Goal: Entertainment & Leisure: Browse casually

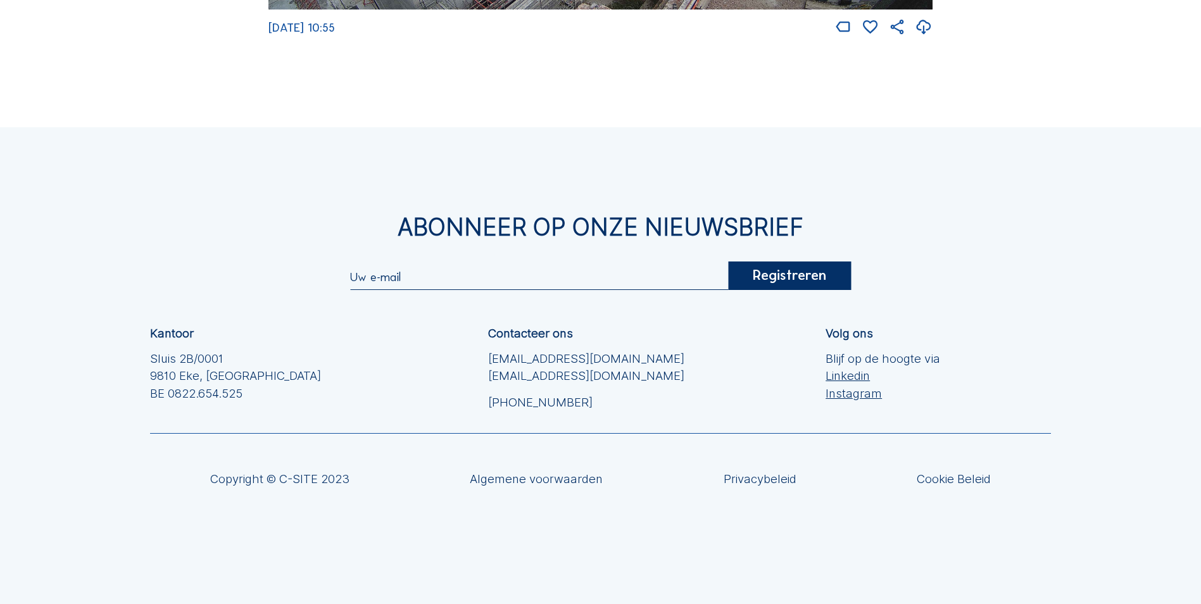
scroll to position [2630, 0]
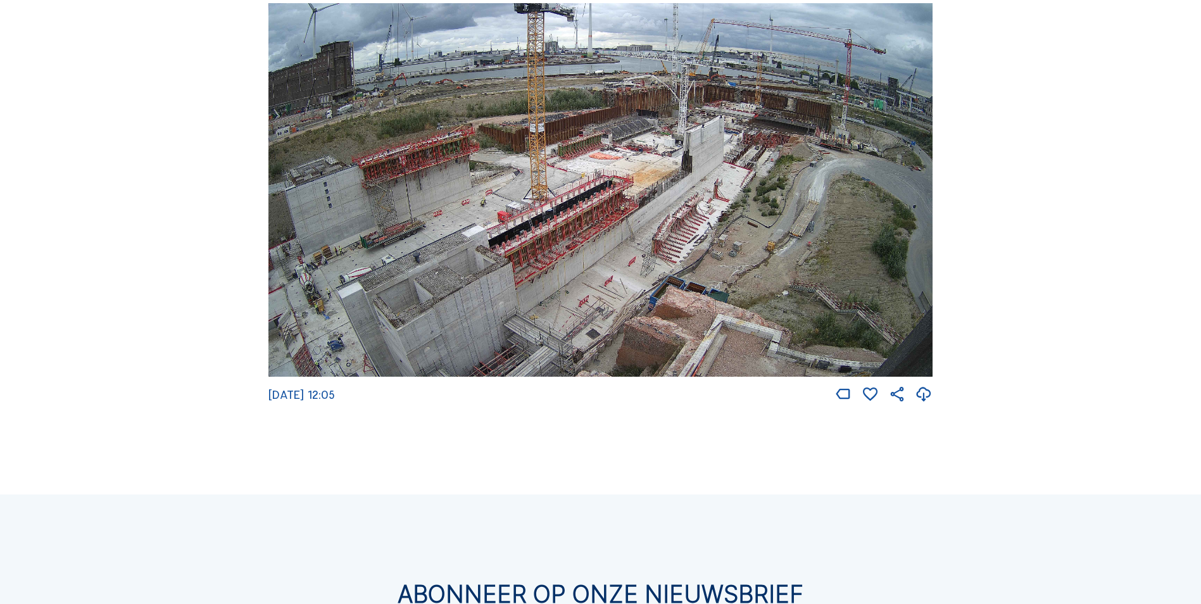
scroll to position [2409, 0]
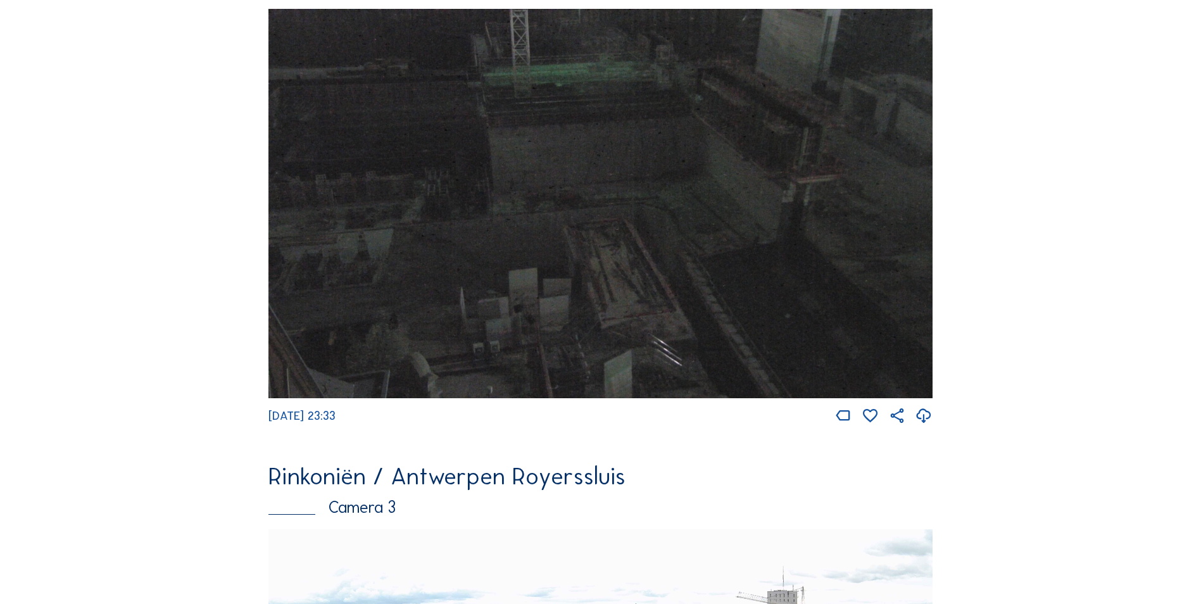
scroll to position [1587, 0]
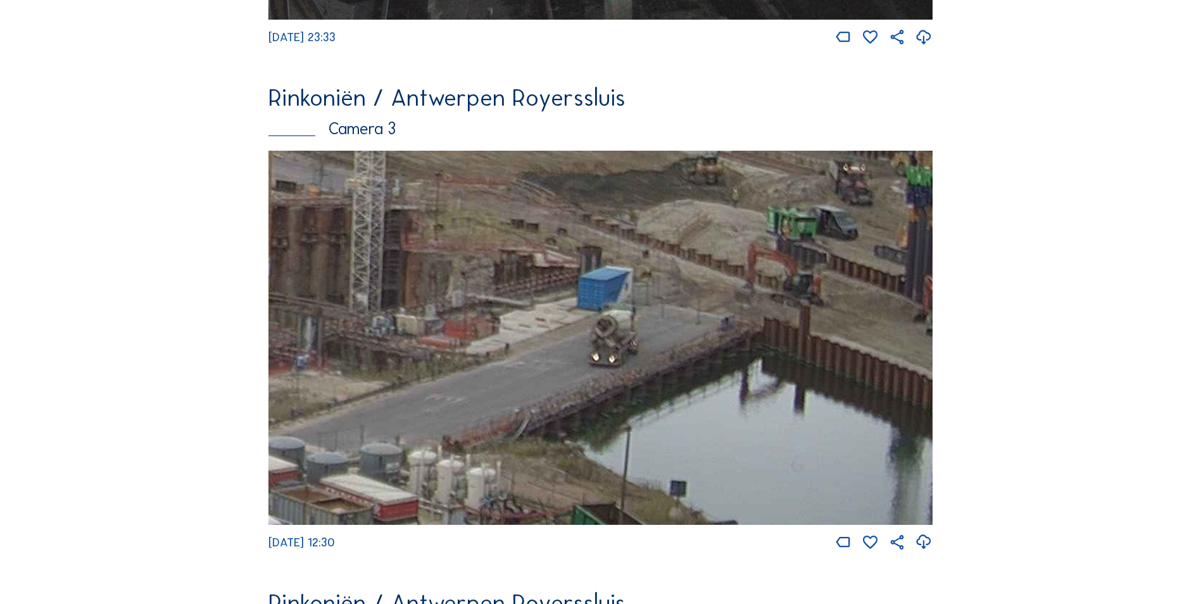
drag, startPoint x: 884, startPoint y: 459, endPoint x: 631, endPoint y: 362, distance: 271.3
click at [631, 362] on img at bounding box center [600, 337] width 664 height 373
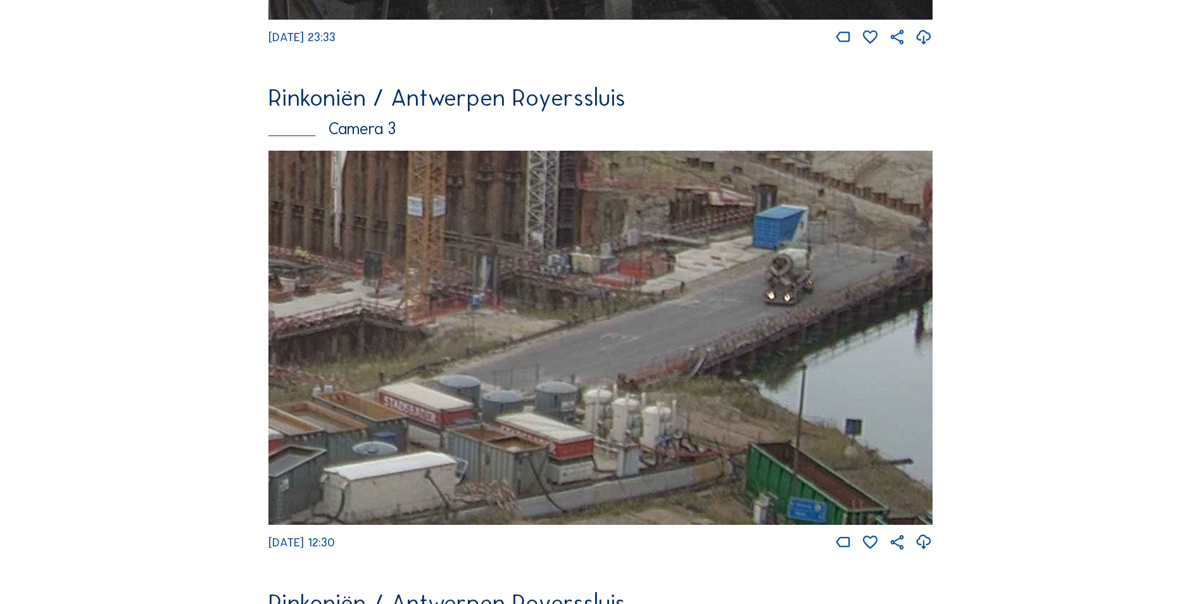
drag, startPoint x: 682, startPoint y: 384, endPoint x: 825, endPoint y: 382, distance: 143.0
click at [825, 382] on img at bounding box center [600, 337] width 664 height 373
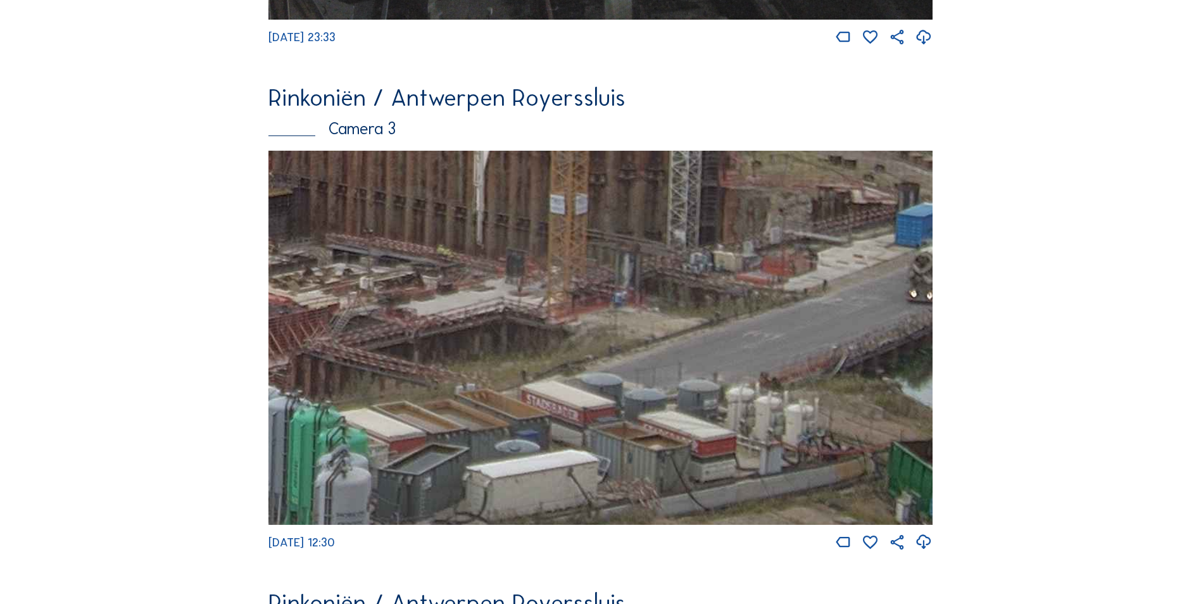
drag, startPoint x: 649, startPoint y: 418, endPoint x: 879, endPoint y: 399, distance: 230.5
click at [844, 395] on img at bounding box center [600, 337] width 664 height 373
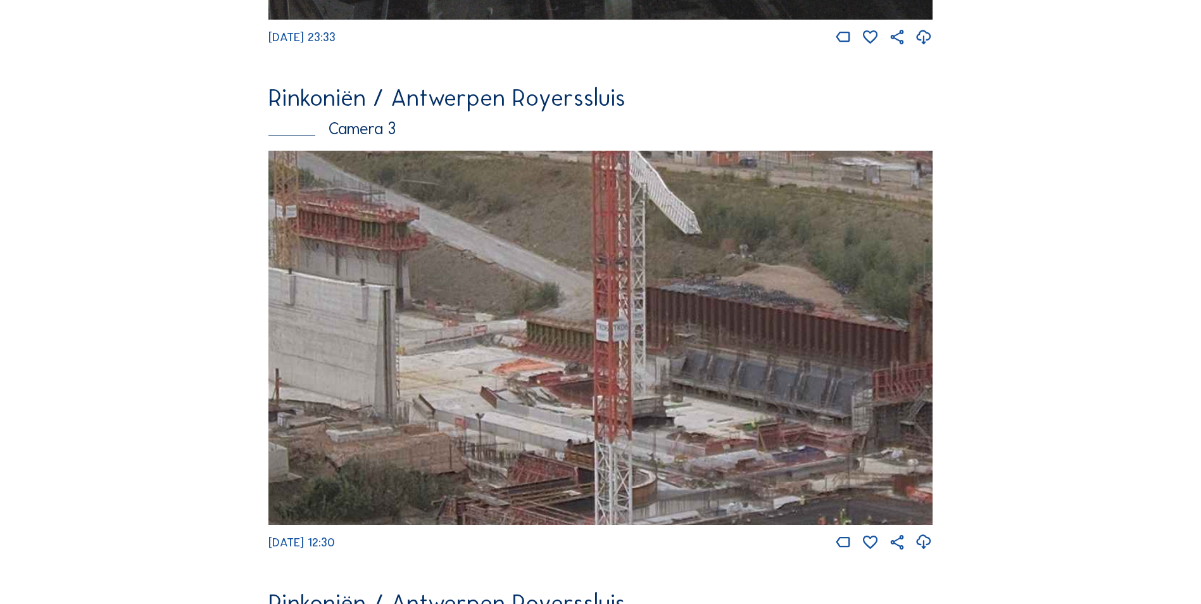
drag, startPoint x: 552, startPoint y: 359, endPoint x: 1017, endPoint y: 576, distance: 513.3
drag, startPoint x: 694, startPoint y: 486, endPoint x: 971, endPoint y: 515, distance: 278.7
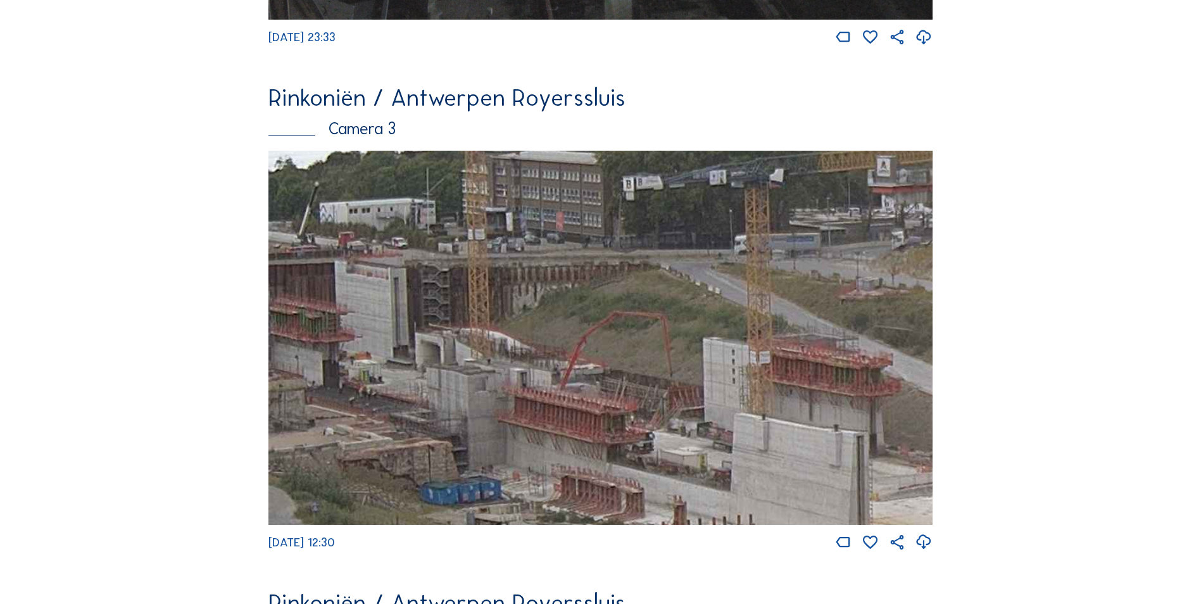
drag, startPoint x: 723, startPoint y: 328, endPoint x: 706, endPoint y: 432, distance: 105.9
click at [706, 432] on img at bounding box center [600, 337] width 664 height 373
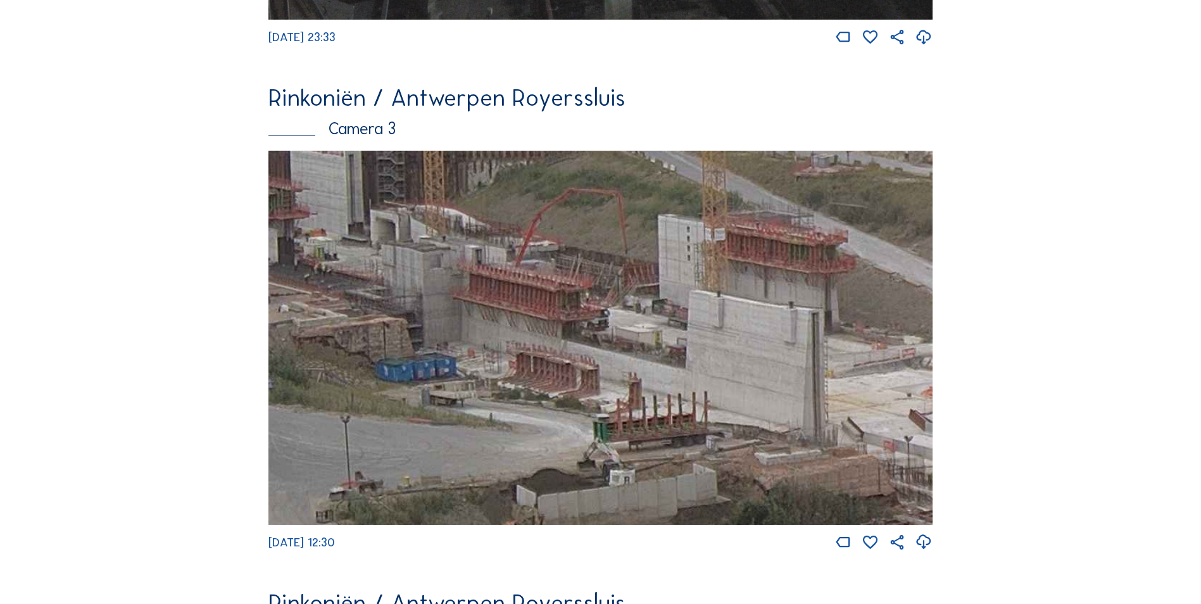
drag, startPoint x: 558, startPoint y: 387, endPoint x: 483, endPoint y: 323, distance: 98.8
click at [529, 347] on img at bounding box center [600, 337] width 664 height 373
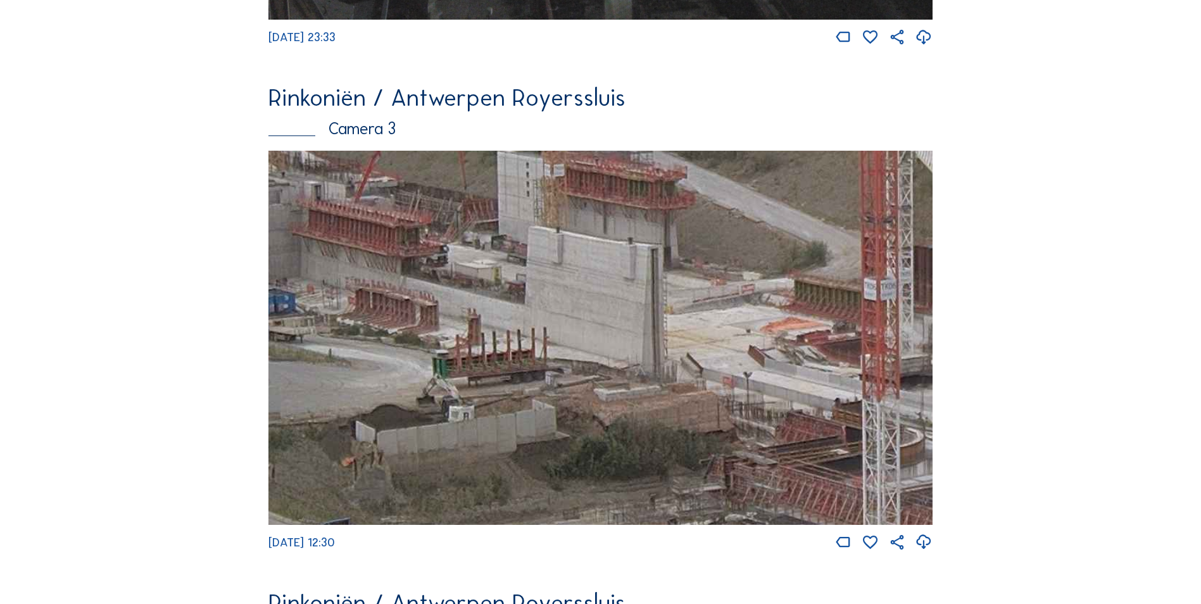
drag, startPoint x: 697, startPoint y: 350, endPoint x: 473, endPoint y: 295, distance: 230.7
click at [513, 314] on img at bounding box center [600, 337] width 664 height 373
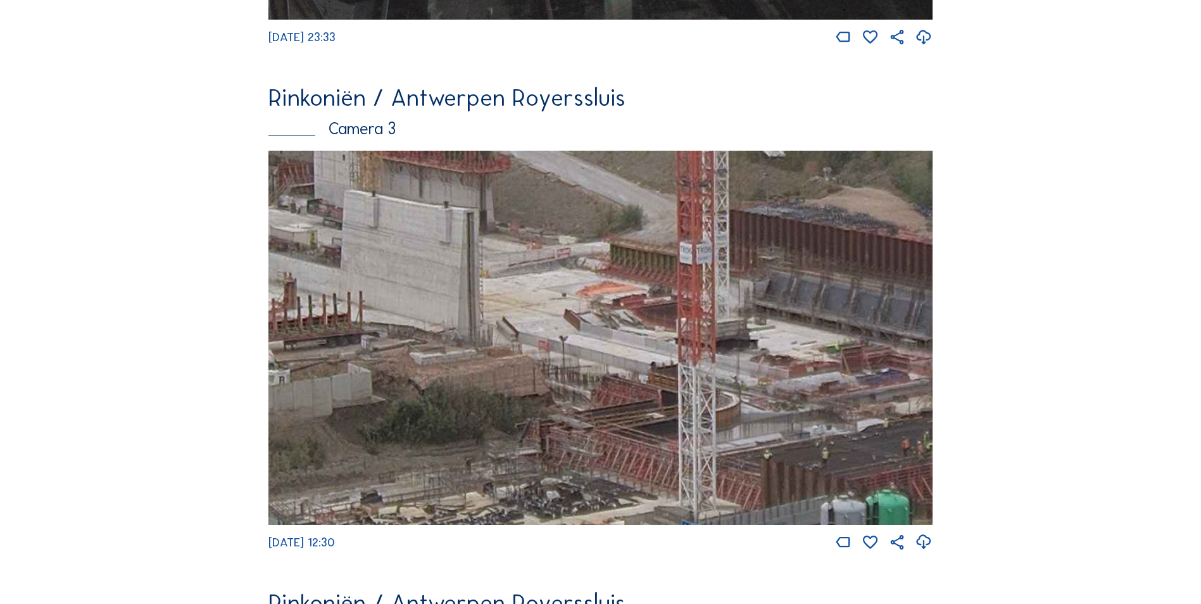
drag, startPoint x: 747, startPoint y: 331, endPoint x: 521, endPoint y: 303, distance: 227.7
click at [637, 323] on img at bounding box center [600, 337] width 664 height 373
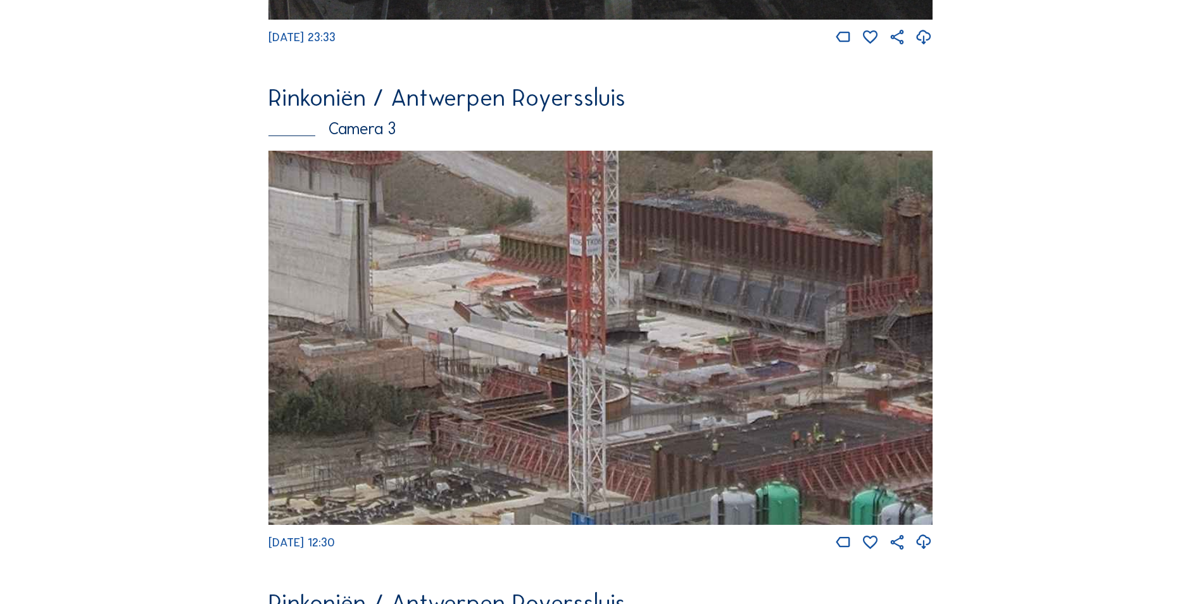
drag, startPoint x: 676, startPoint y: 322, endPoint x: 504, endPoint y: 308, distance: 172.7
click at [565, 316] on img at bounding box center [600, 337] width 664 height 373
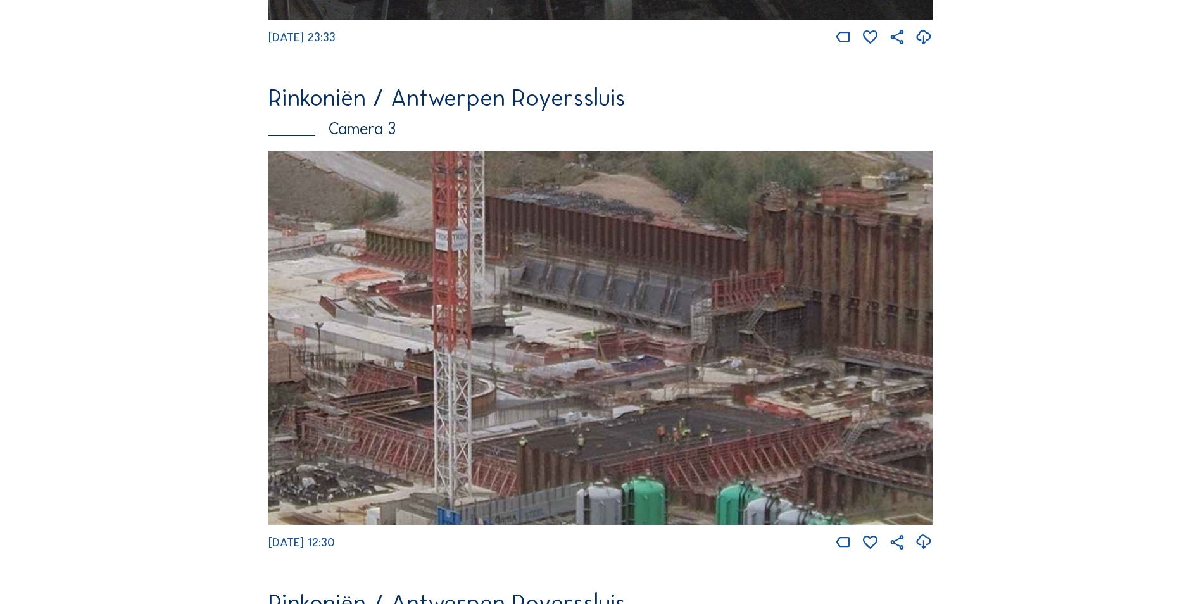
click at [411, 309] on img at bounding box center [600, 337] width 664 height 373
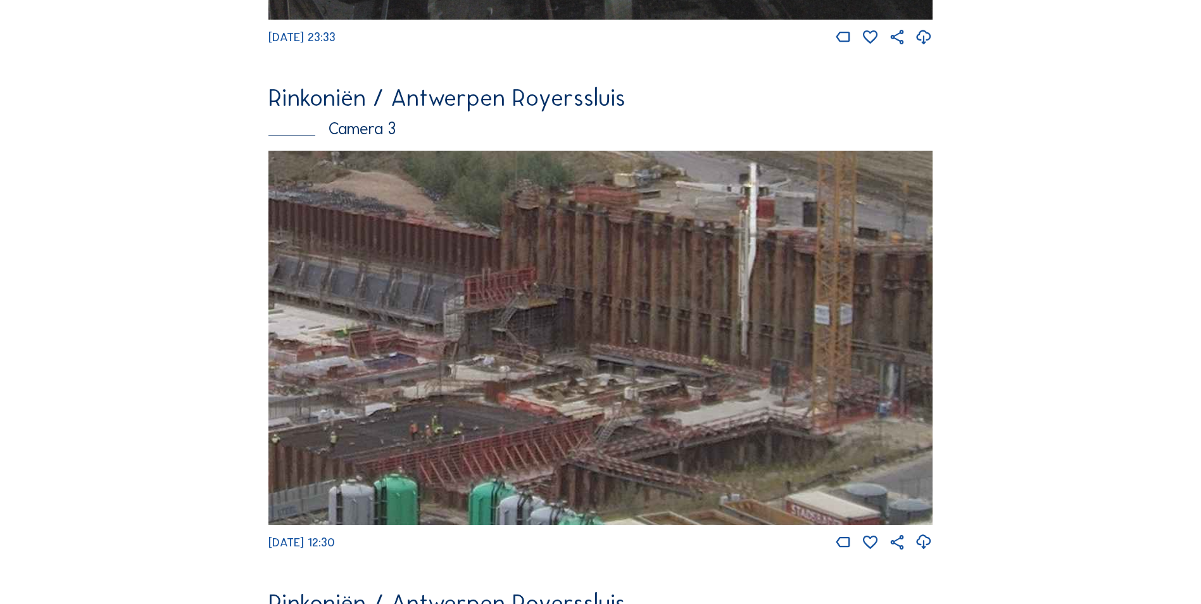
drag, startPoint x: 549, startPoint y: 313, endPoint x: 452, endPoint y: 301, distance: 97.6
click at [452, 301] on img at bounding box center [600, 337] width 664 height 373
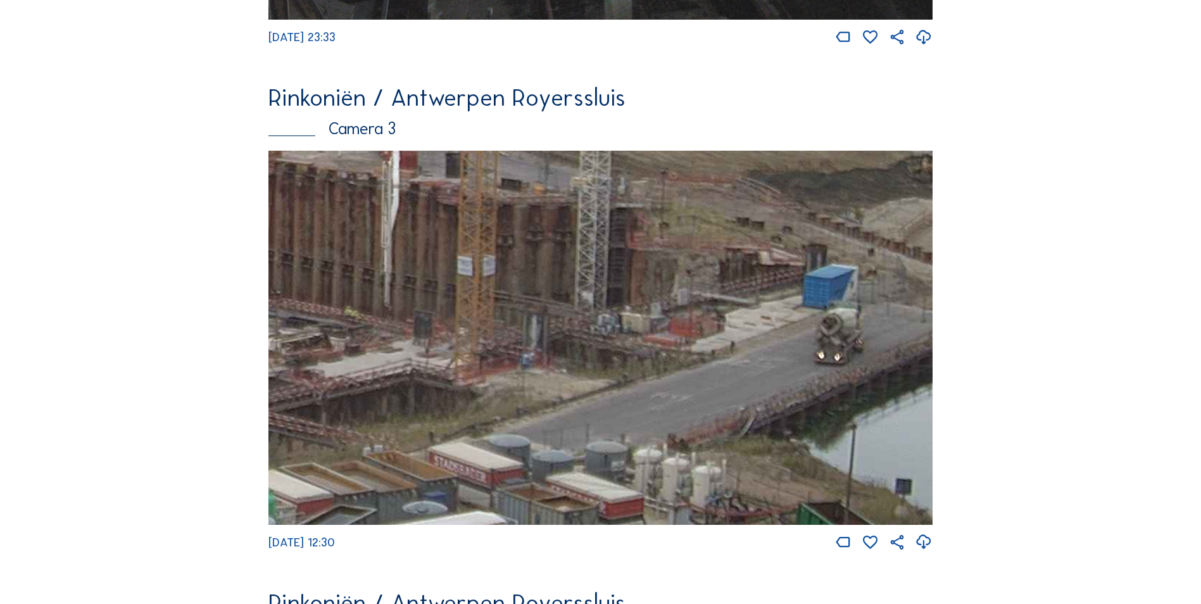
drag, startPoint x: 764, startPoint y: 339, endPoint x: 379, endPoint y: 282, distance: 389.1
click at [451, 294] on img at bounding box center [600, 337] width 664 height 373
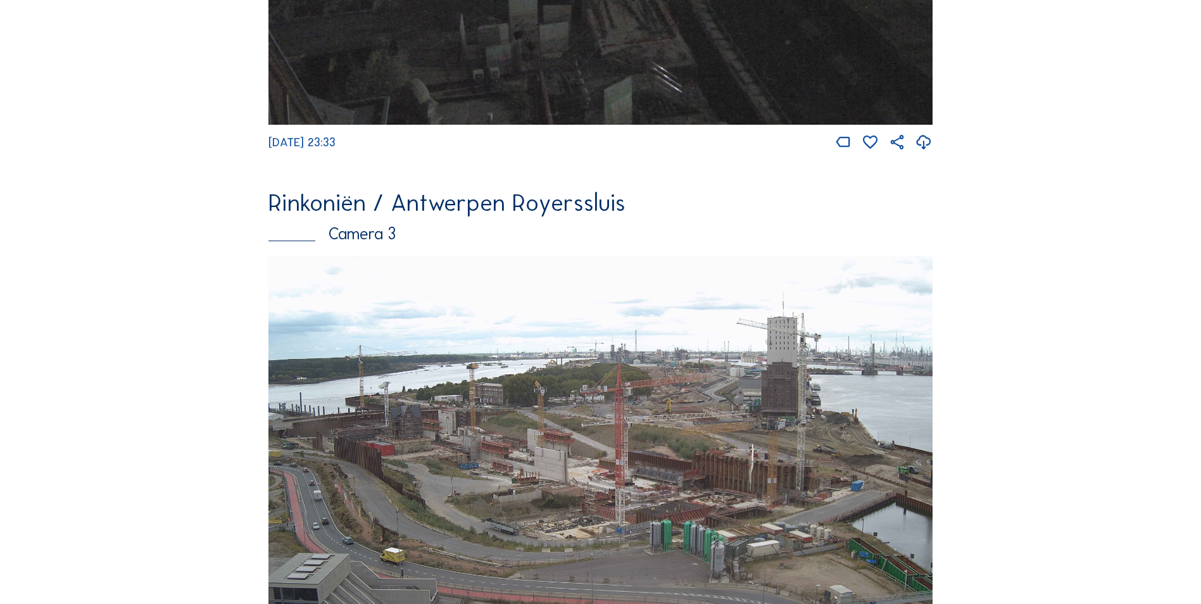
scroll to position [1587, 0]
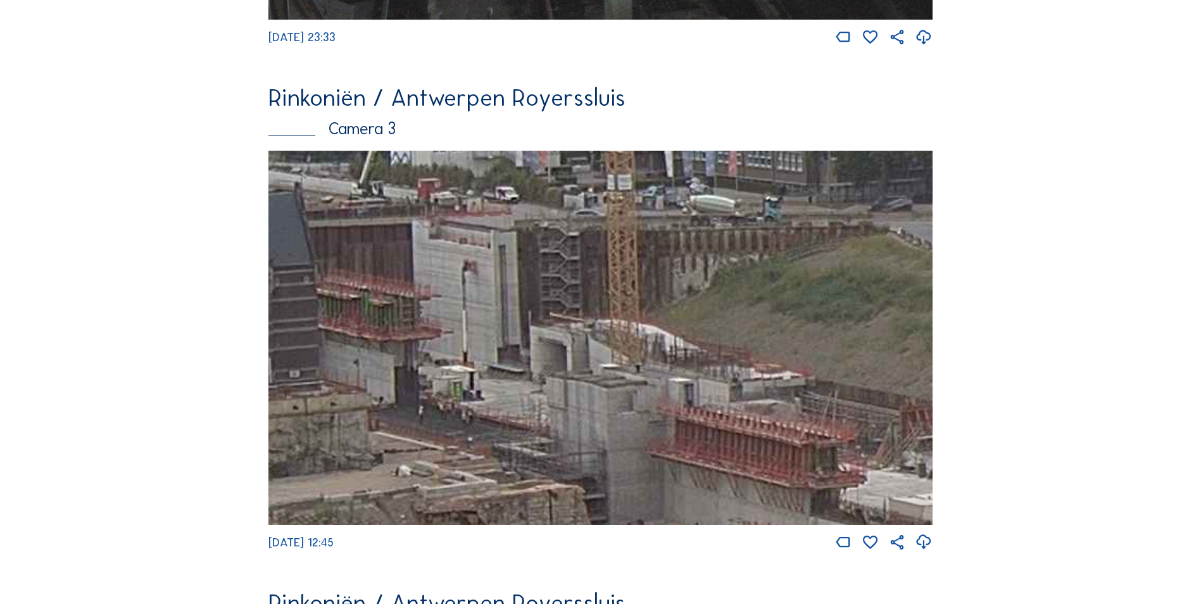
drag, startPoint x: 437, startPoint y: 339, endPoint x: 496, endPoint y: 349, distance: 59.2
click at [496, 349] on img at bounding box center [600, 337] width 664 height 373
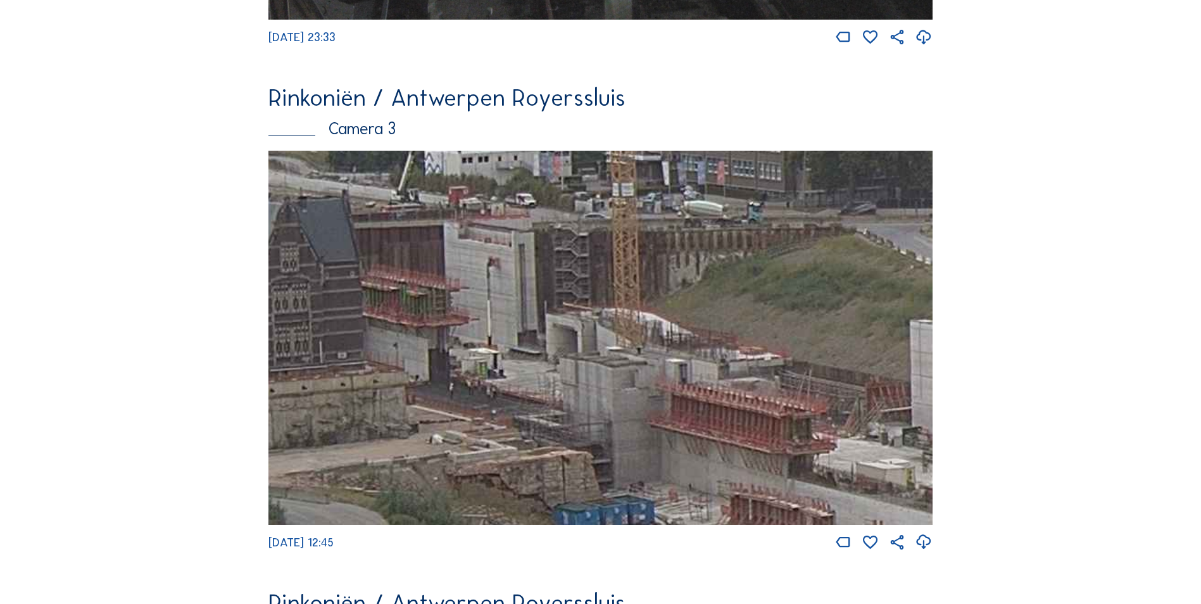
drag, startPoint x: 754, startPoint y: 369, endPoint x: 675, endPoint y: 345, distance: 83.3
click at [675, 345] on img at bounding box center [600, 337] width 664 height 373
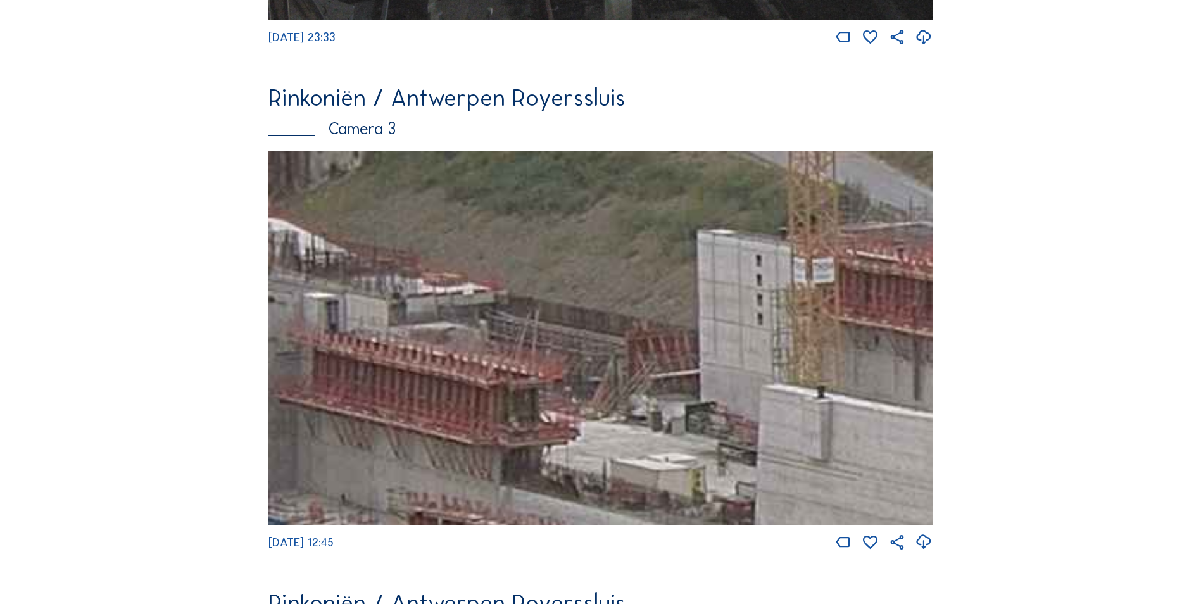
drag, startPoint x: 806, startPoint y: 397, endPoint x: 535, endPoint y: 346, distance: 275.7
click at [535, 346] on img at bounding box center [600, 337] width 664 height 373
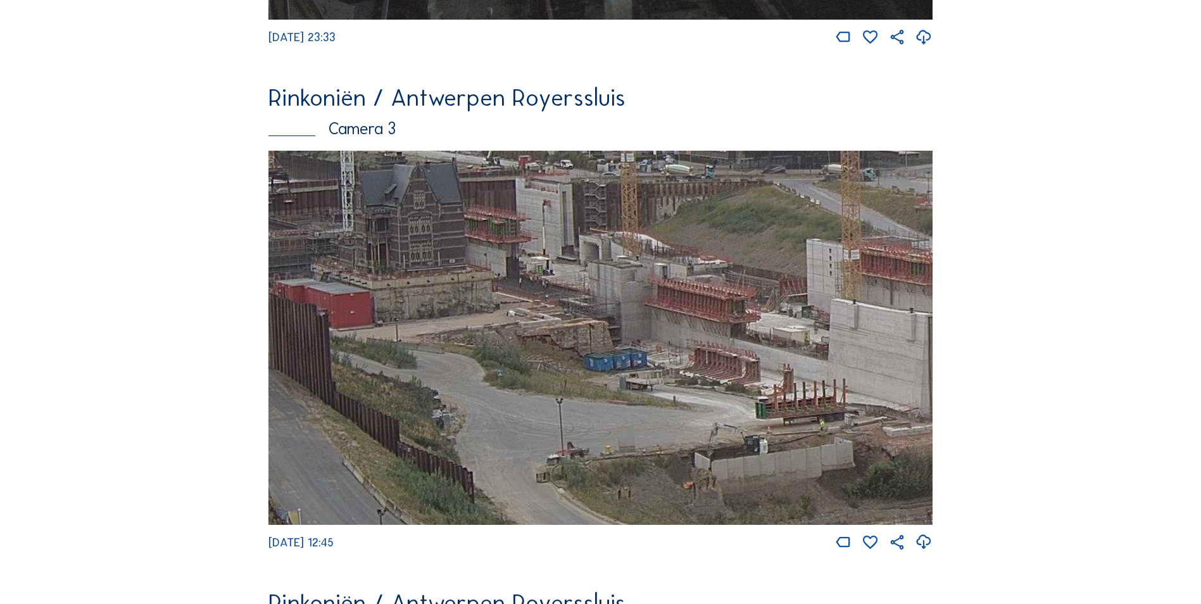
drag, startPoint x: 441, startPoint y: 374, endPoint x: 654, endPoint y: 292, distance: 228.0
click at [651, 336] on img at bounding box center [600, 337] width 664 height 373
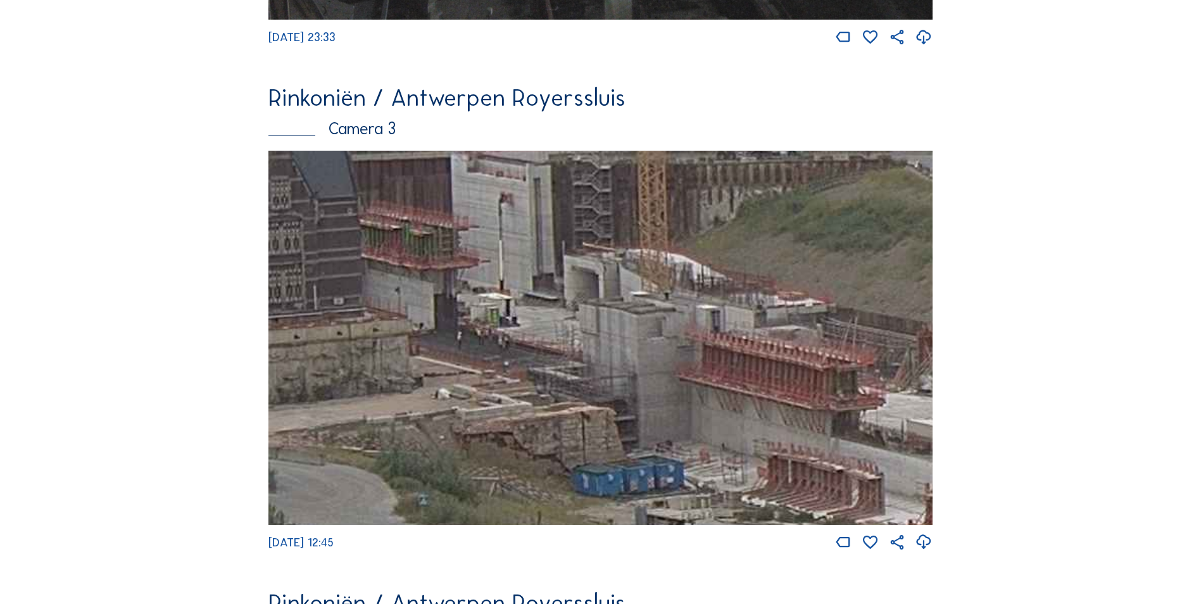
drag, startPoint x: 819, startPoint y: 319, endPoint x: 914, endPoint y: 358, distance: 102.7
click at [914, 358] on img at bounding box center [600, 337] width 664 height 373
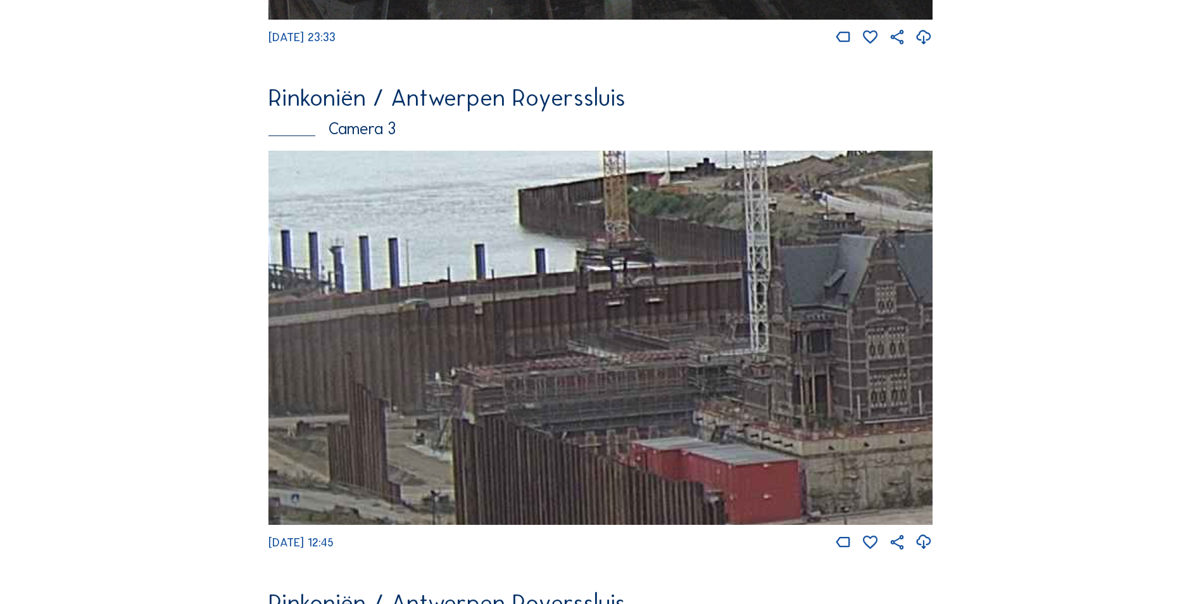
drag, startPoint x: 483, startPoint y: 292, endPoint x: 899, endPoint y: 366, distance: 422.2
click at [899, 366] on img at bounding box center [600, 337] width 664 height 373
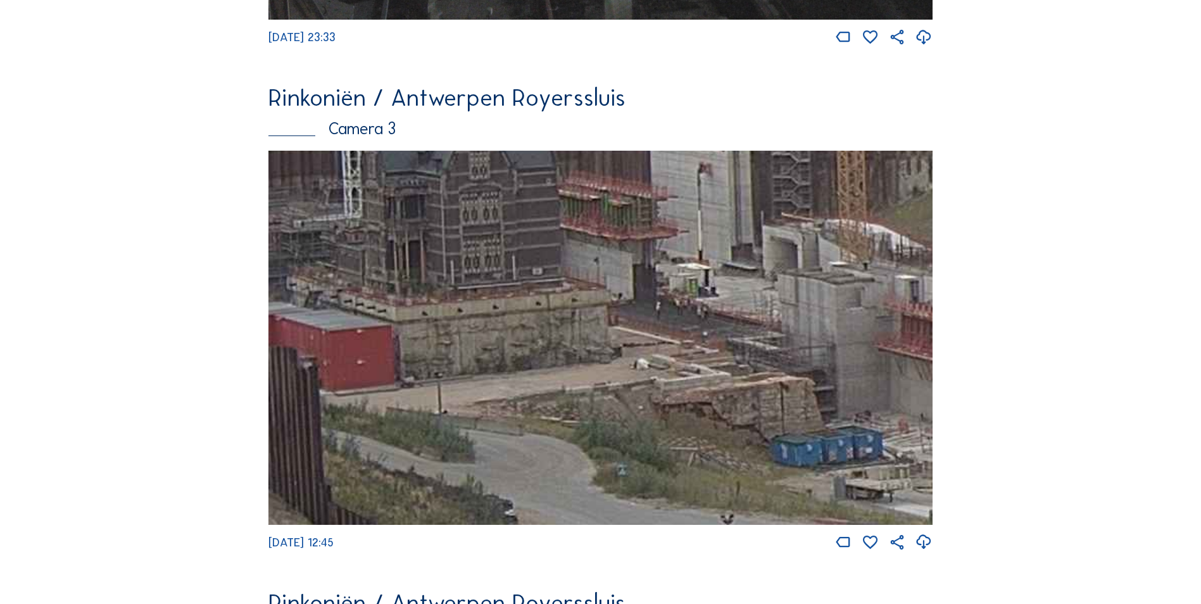
drag, startPoint x: 812, startPoint y: 398, endPoint x: 397, endPoint y: 263, distance: 436.5
click at [397, 263] on img at bounding box center [600, 337] width 664 height 373
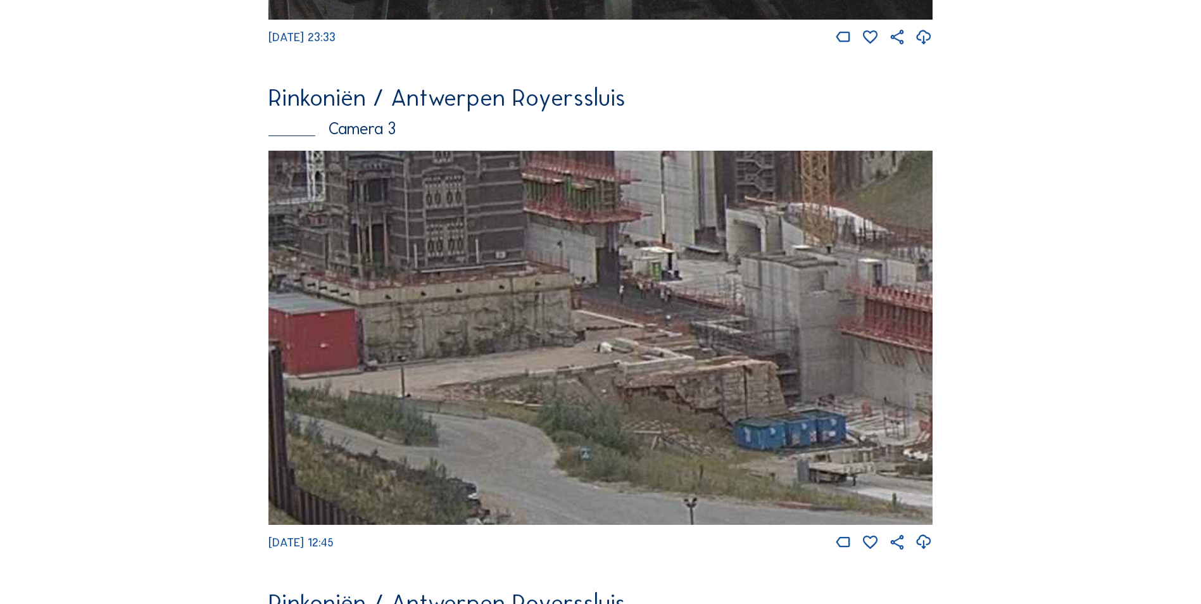
drag, startPoint x: 815, startPoint y: 351, endPoint x: 796, endPoint y: 331, distance: 27.3
click at [796, 331] on img at bounding box center [600, 337] width 664 height 373
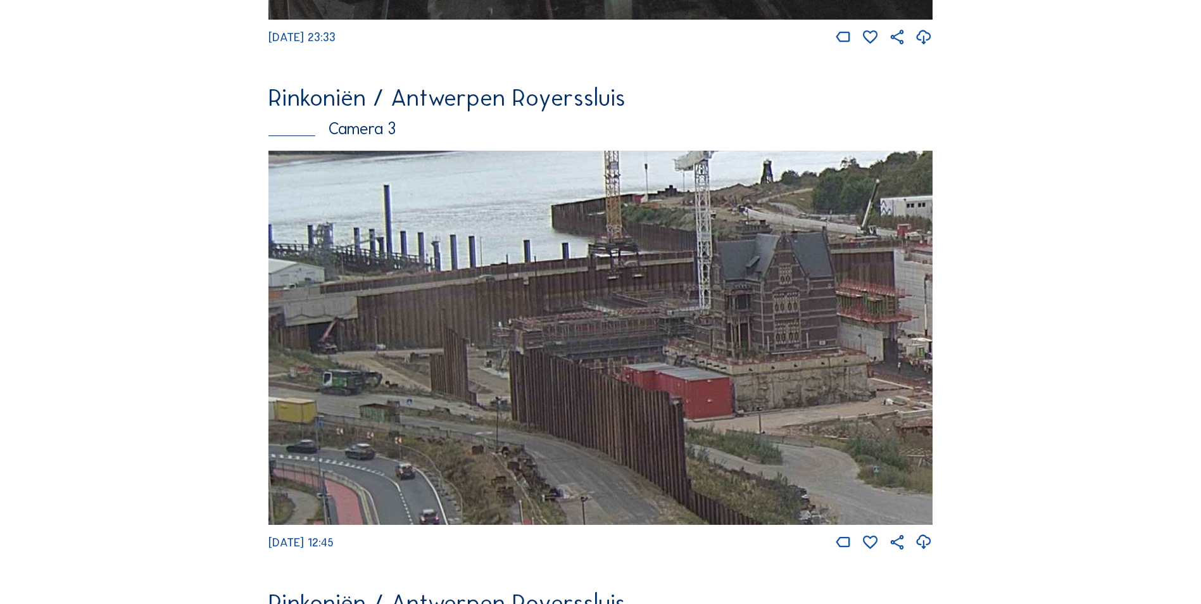
drag, startPoint x: 519, startPoint y: 318, endPoint x: 975, endPoint y: 373, distance: 459.1
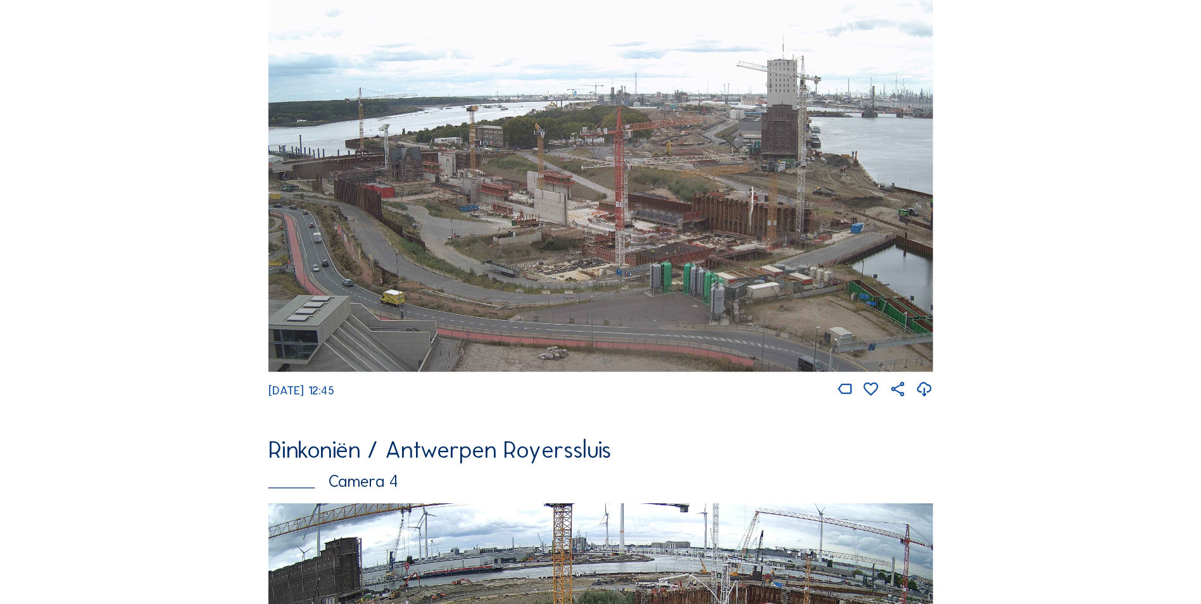
scroll to position [1218, 0]
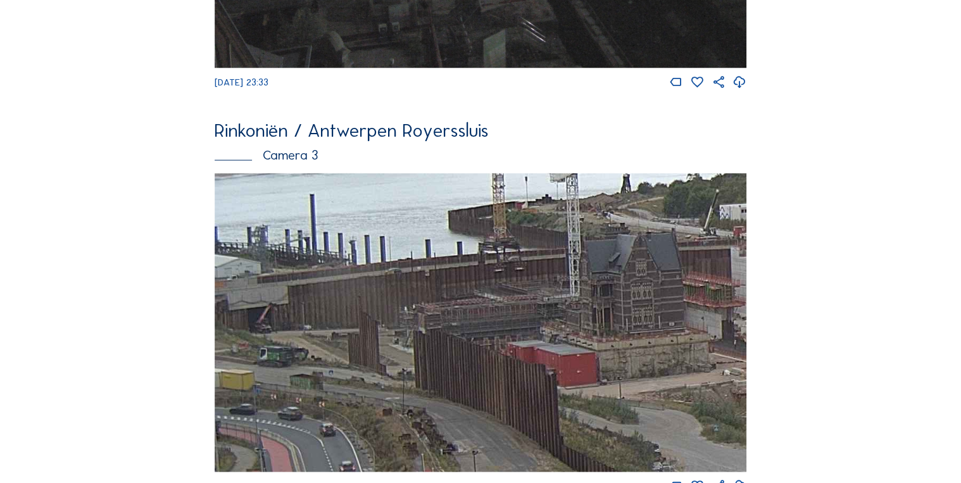
drag, startPoint x: 259, startPoint y: 323, endPoint x: 507, endPoint y: 320, distance: 247.5
click at [507, 320] on img at bounding box center [480, 322] width 531 height 299
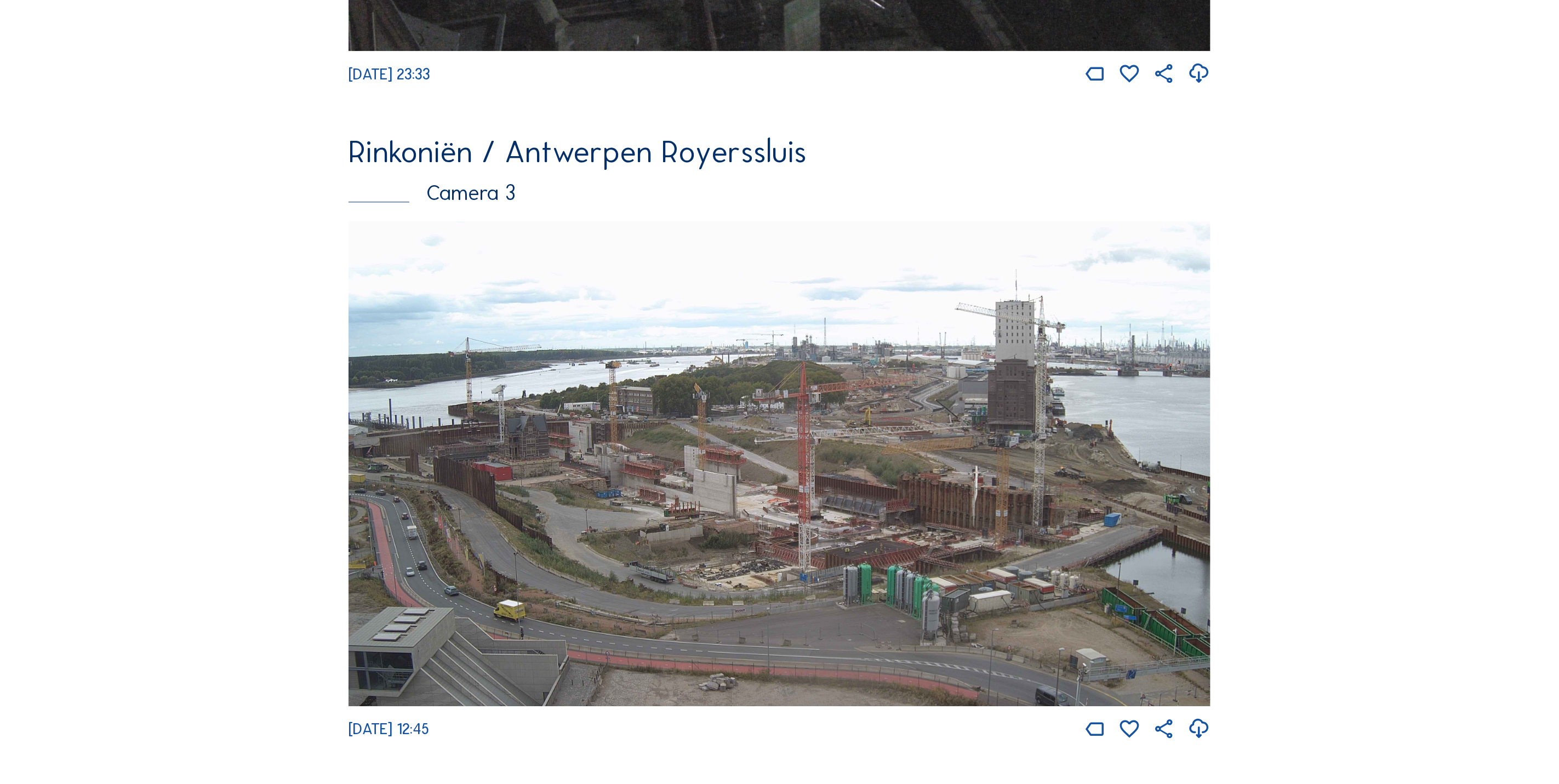
scroll to position [2040, 0]
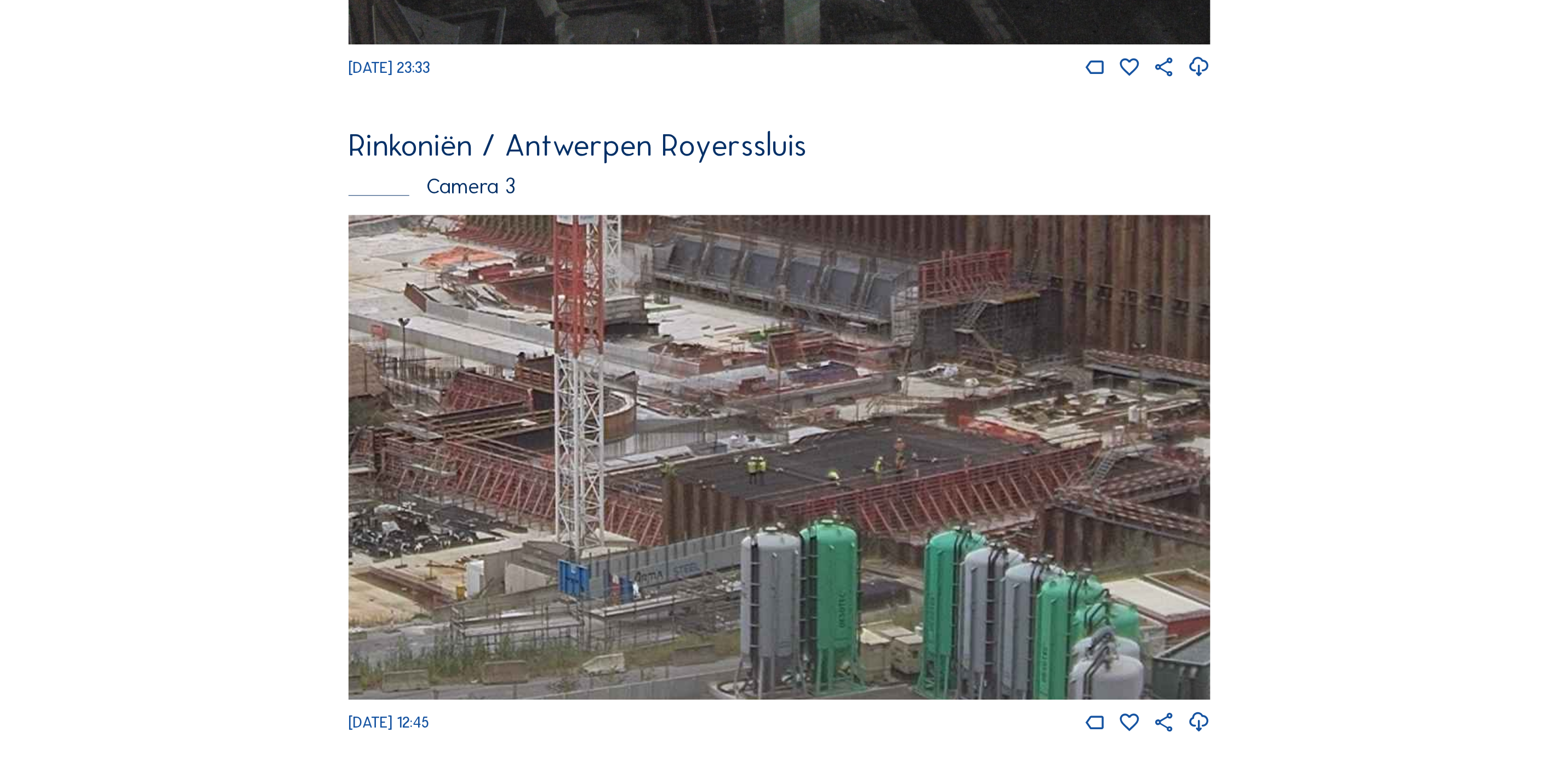
drag, startPoint x: 638, startPoint y: 549, endPoint x: 475, endPoint y: 333, distance: 270.6
click at [475, 333] on img at bounding box center [780, 457] width 862 height 485
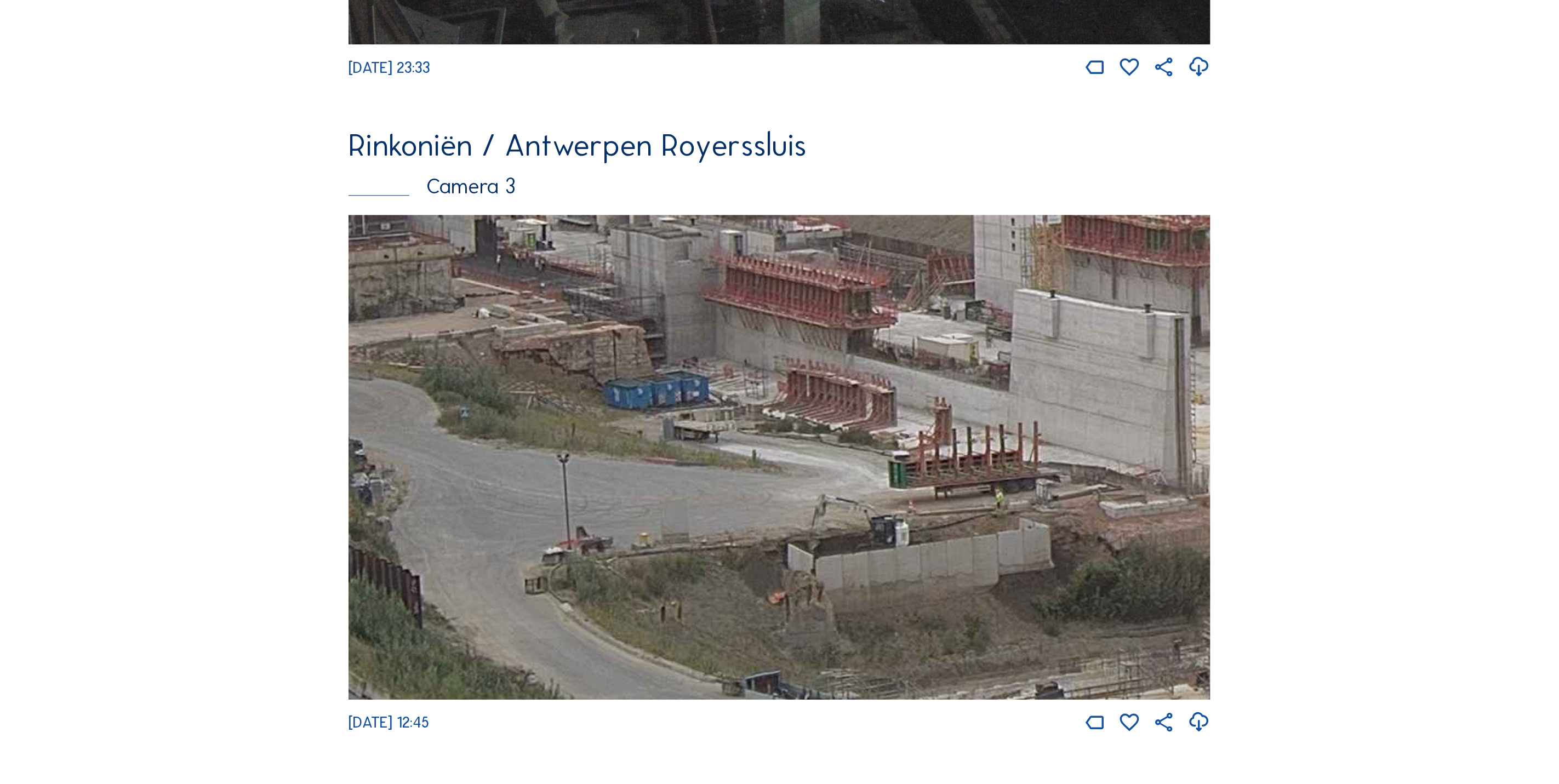
drag, startPoint x: 611, startPoint y: 565, endPoint x: 1509, endPoint y: 727, distance: 912.5
click at [1039, 522] on div "Camera's Timelapses Mijn C-Site Feed Fotoshow Kaart Zoeken Volledig scherm Rink…" at bounding box center [779, 43] width 1559 height 4167
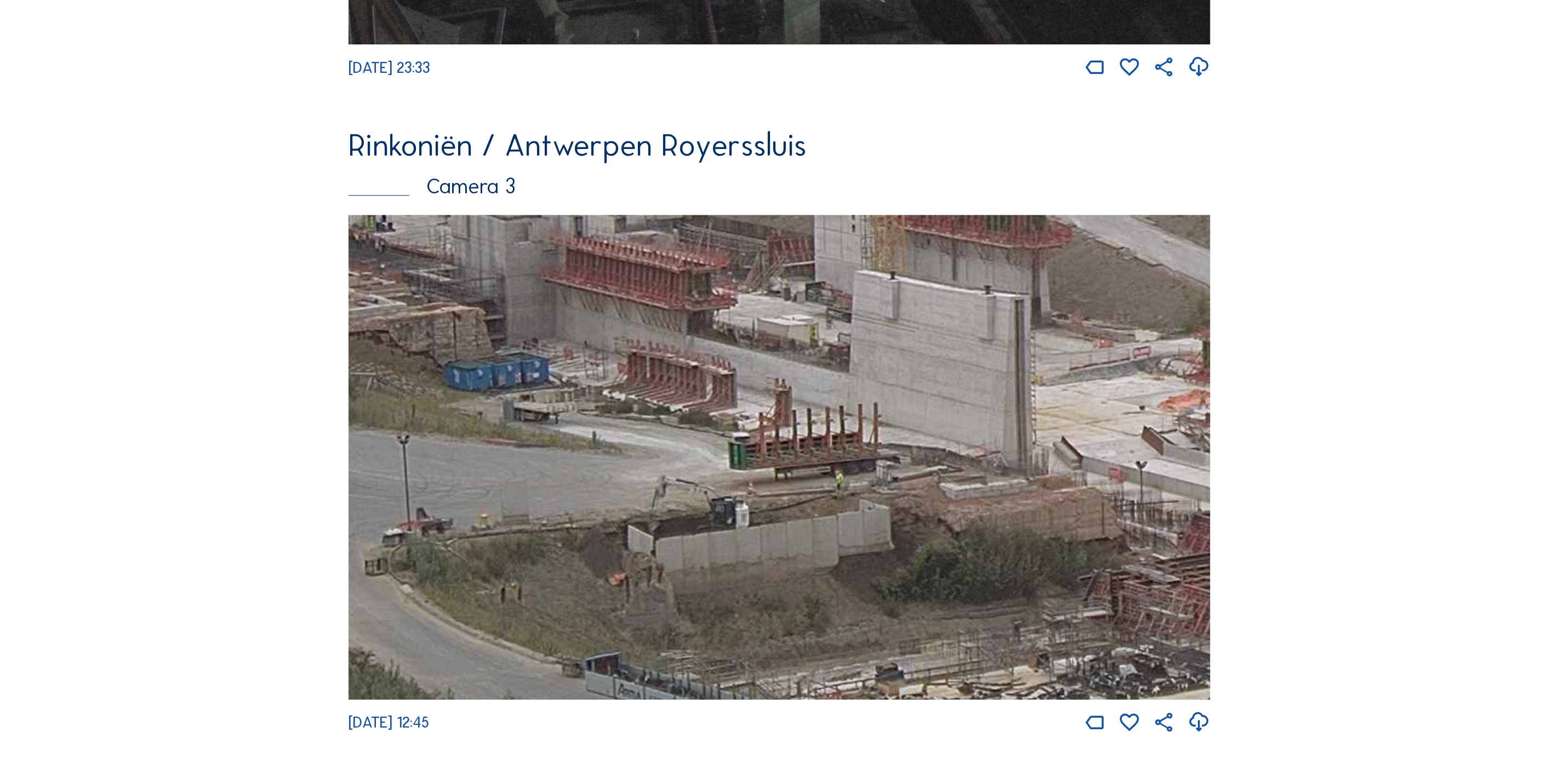
drag, startPoint x: 1000, startPoint y: 642, endPoint x: 832, endPoint y: 625, distance: 168.9
click at [832, 522] on img at bounding box center [780, 457] width 862 height 485
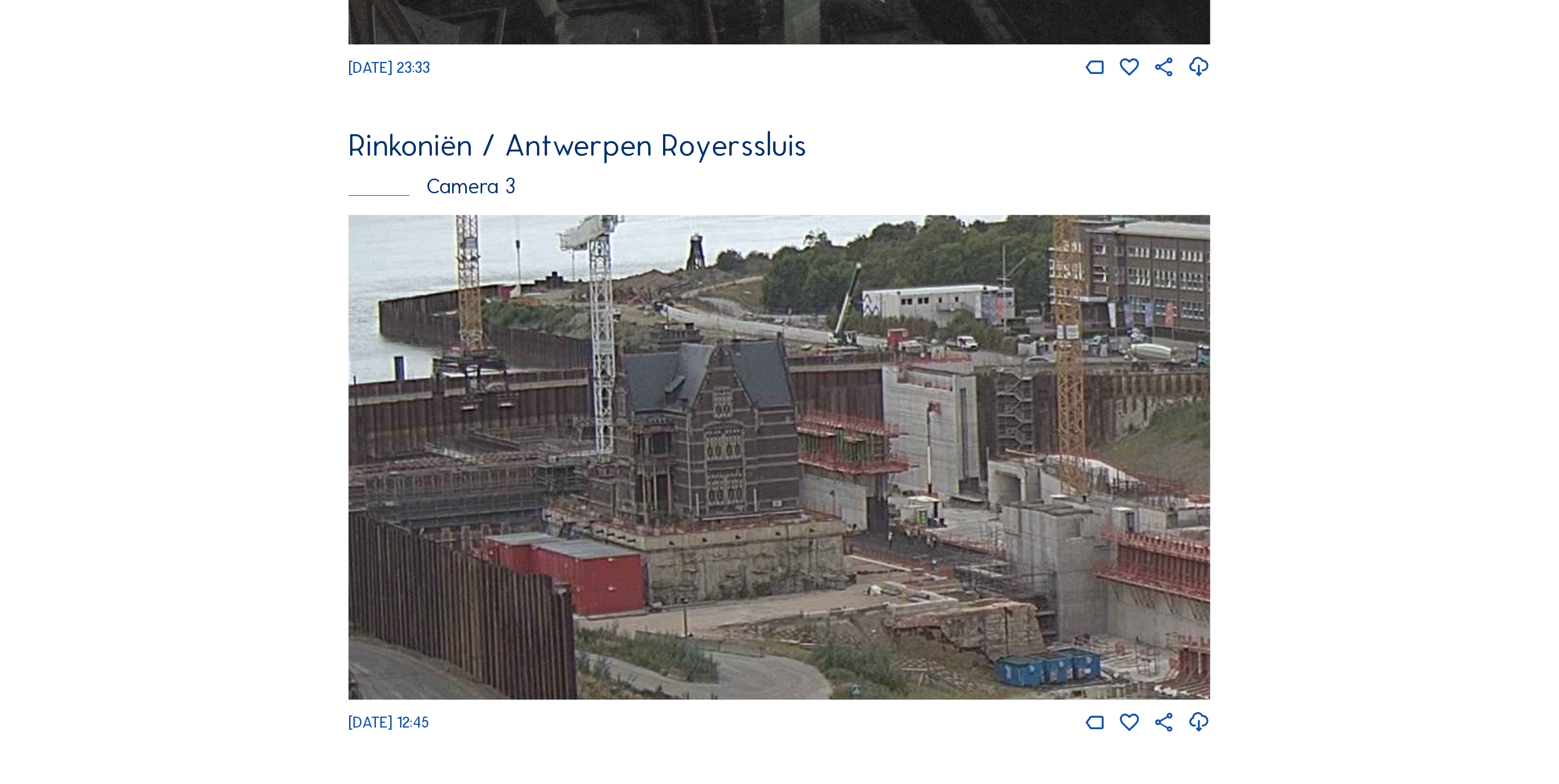
drag, startPoint x: 866, startPoint y: 384, endPoint x: 1711, endPoint y: 710, distance: 905.7
click at [1039, 522] on html "Camera's Timelapses Mijn C-Site Feed Fotoshow Kaart Zoeken Volledig scherm Rink…" at bounding box center [779, 43] width 1559 height 4167
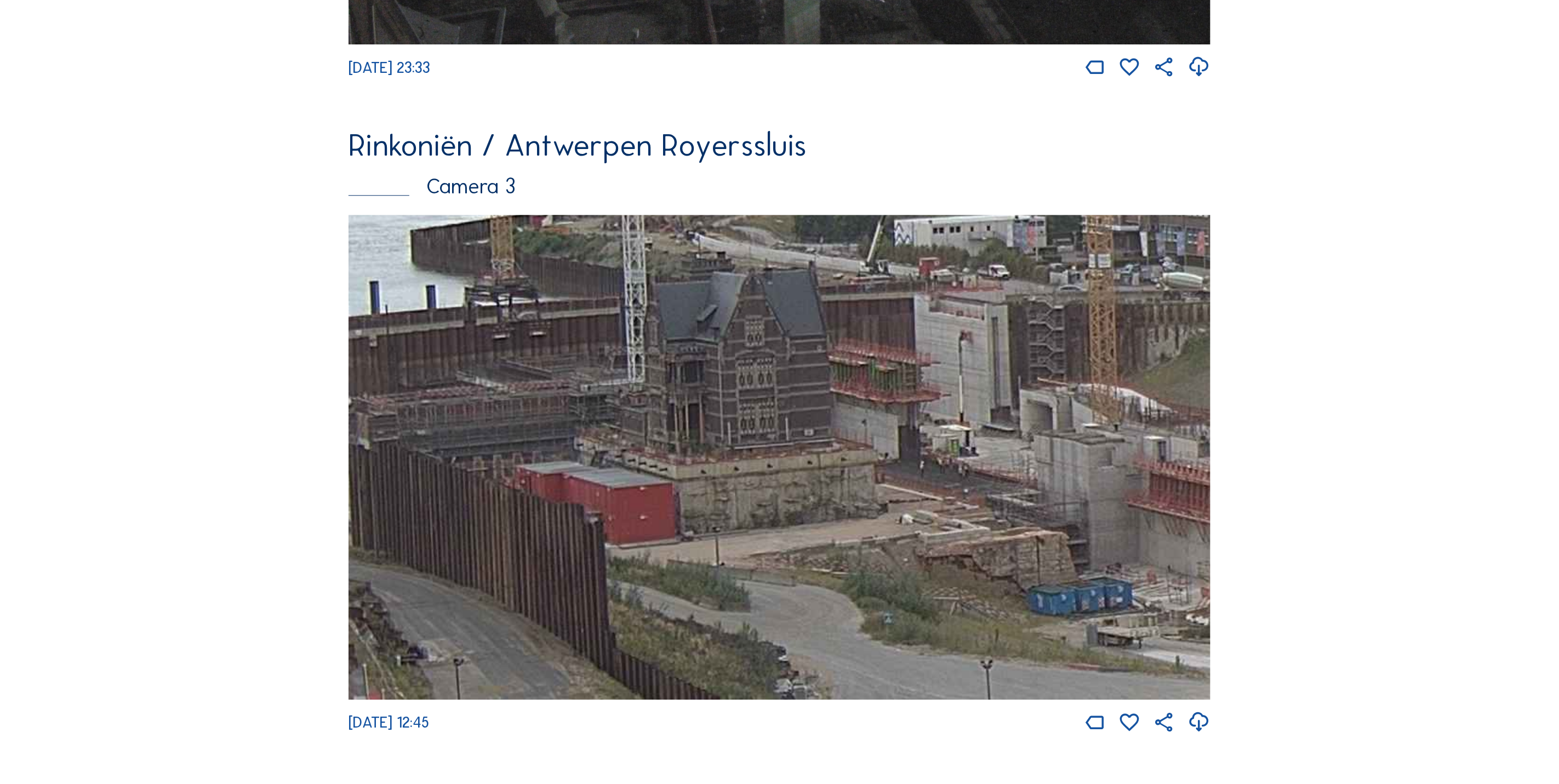
drag, startPoint x: 1110, startPoint y: 602, endPoint x: 848, endPoint y: 503, distance: 280.1
click at [848, 503] on img at bounding box center [780, 457] width 862 height 485
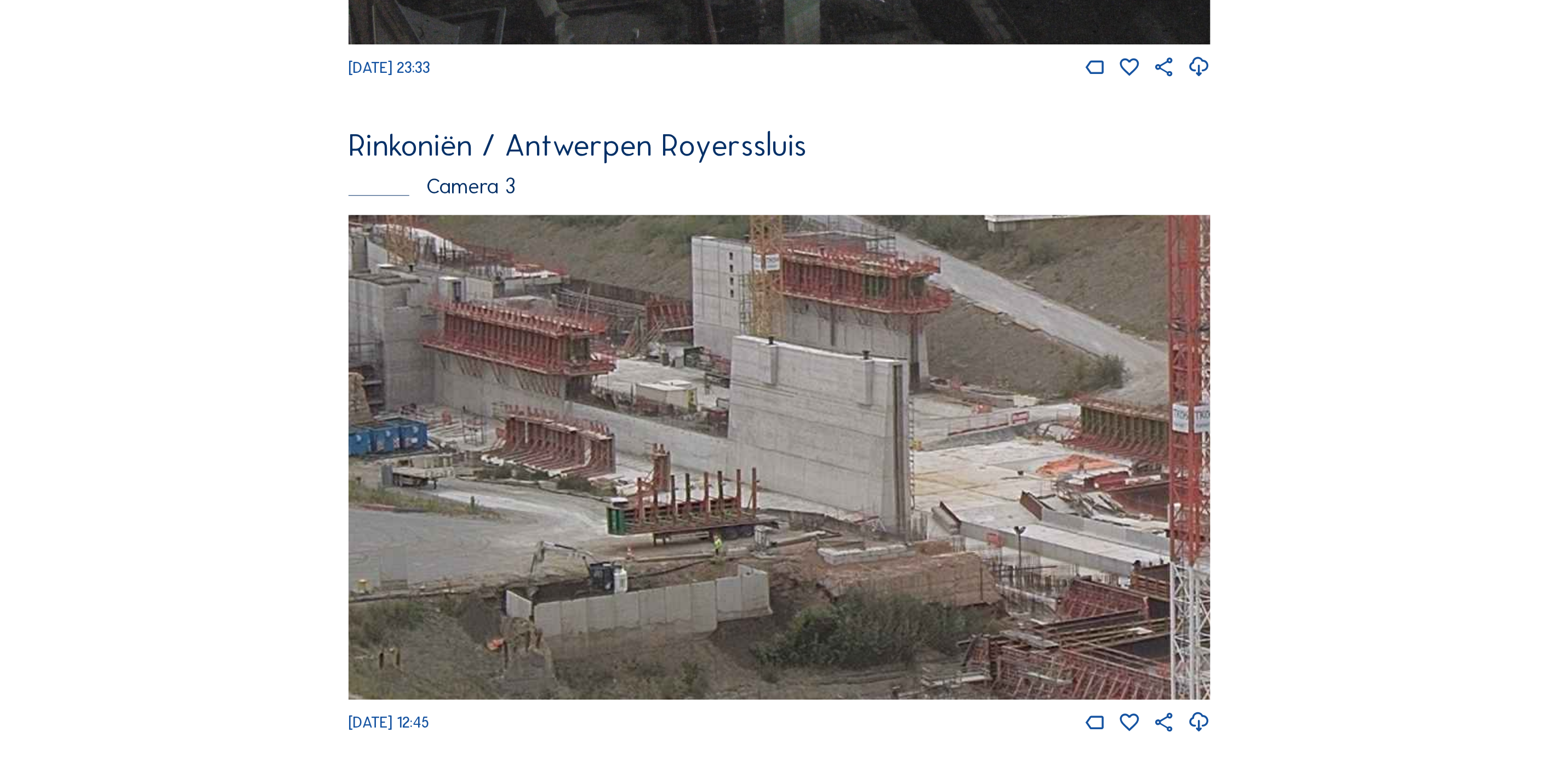
drag, startPoint x: 978, startPoint y: 548, endPoint x: 160, endPoint y: 275, distance: 862.4
click at [0, 253] on html "Camera's Timelapses Mijn C-Site Feed Fotoshow Kaart Zoeken Volledig scherm Rink…" at bounding box center [779, 43] width 1559 height 4167
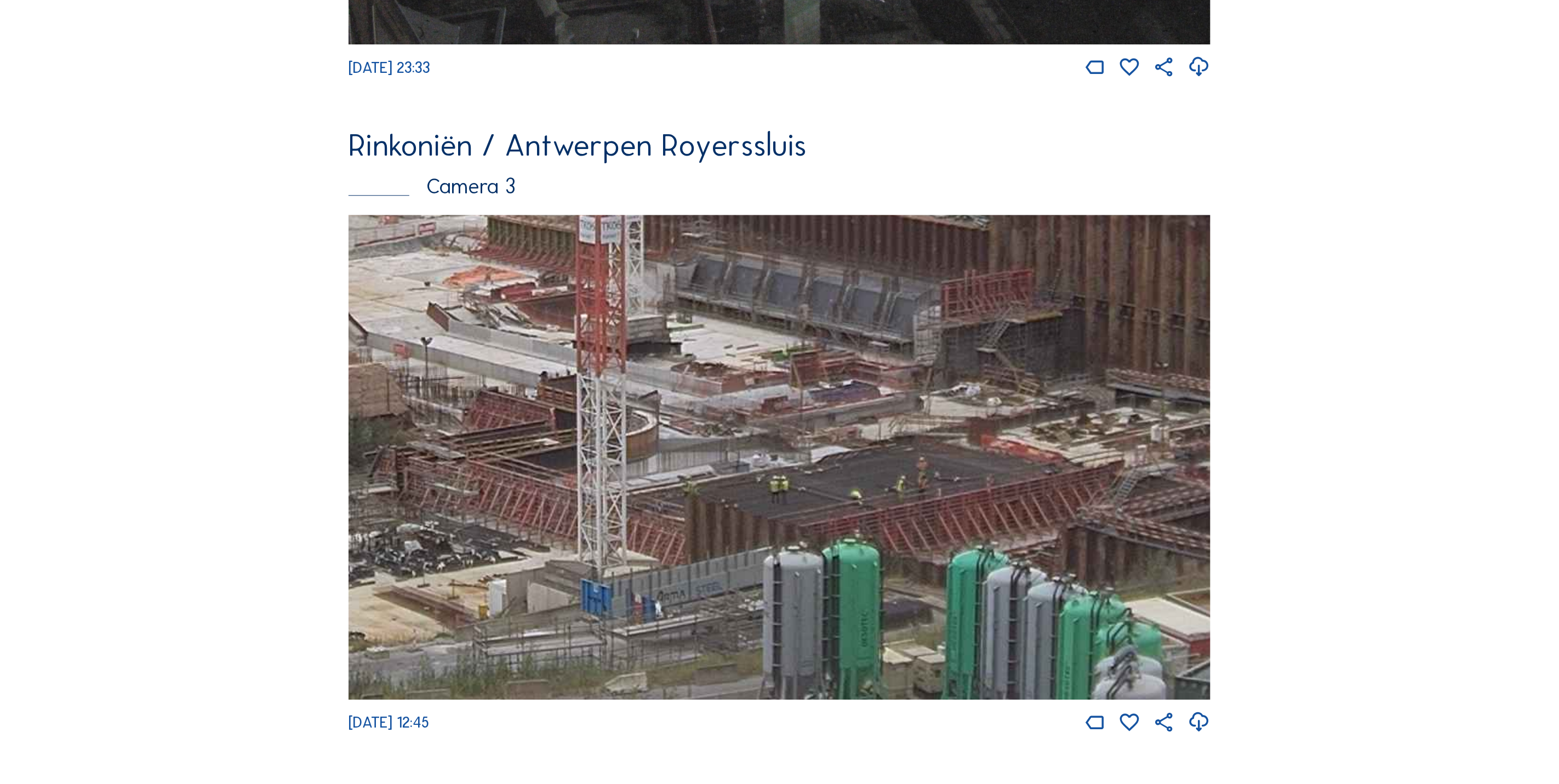
drag, startPoint x: 810, startPoint y: 462, endPoint x: 602, endPoint y: 431, distance: 210.3
click at [602, 431] on img at bounding box center [780, 457] width 862 height 485
